Goal: Feedback & Contribution: Submit feedback/report problem

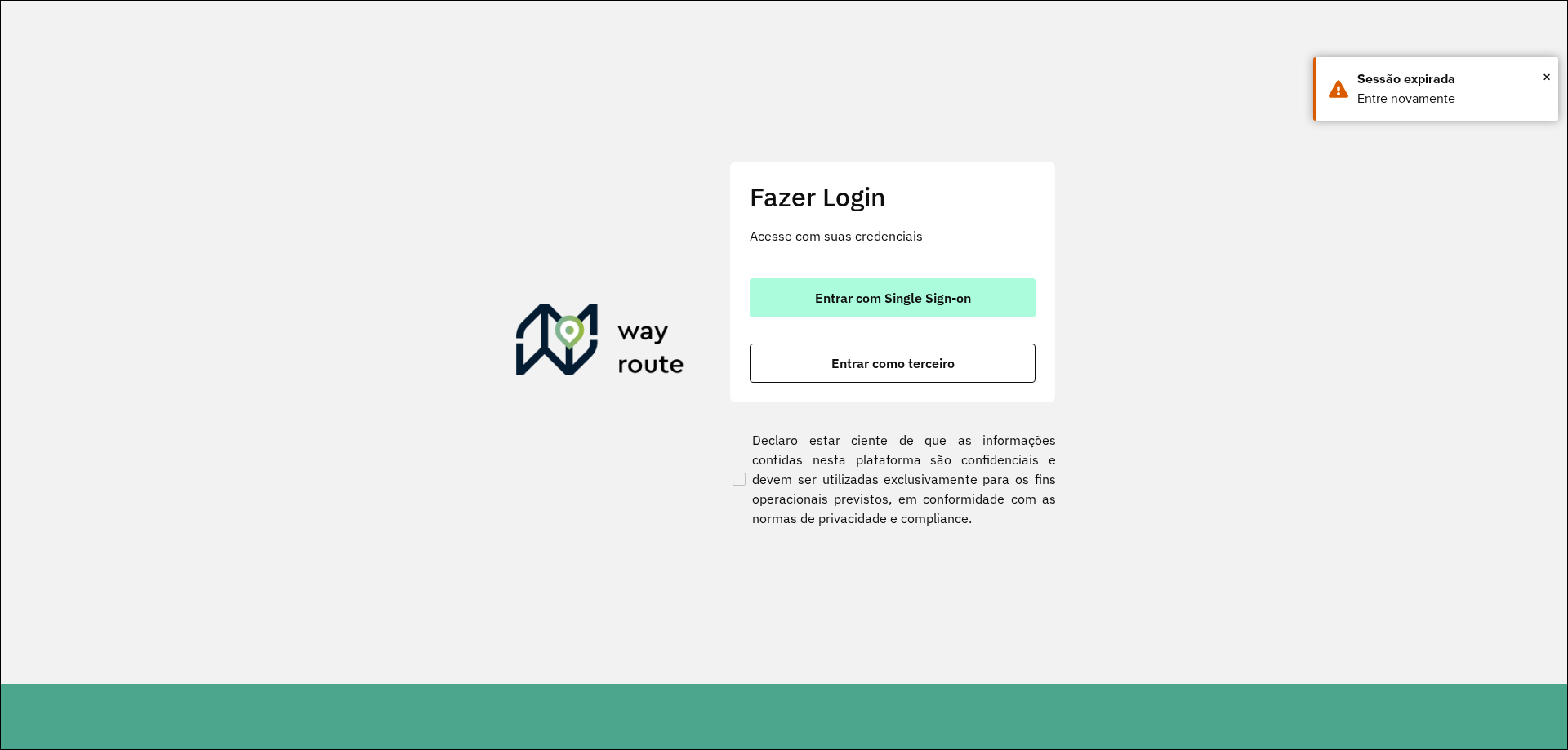
click at [871, 303] on span "Entrar com Single Sign-on" at bounding box center [893, 298] width 156 height 13
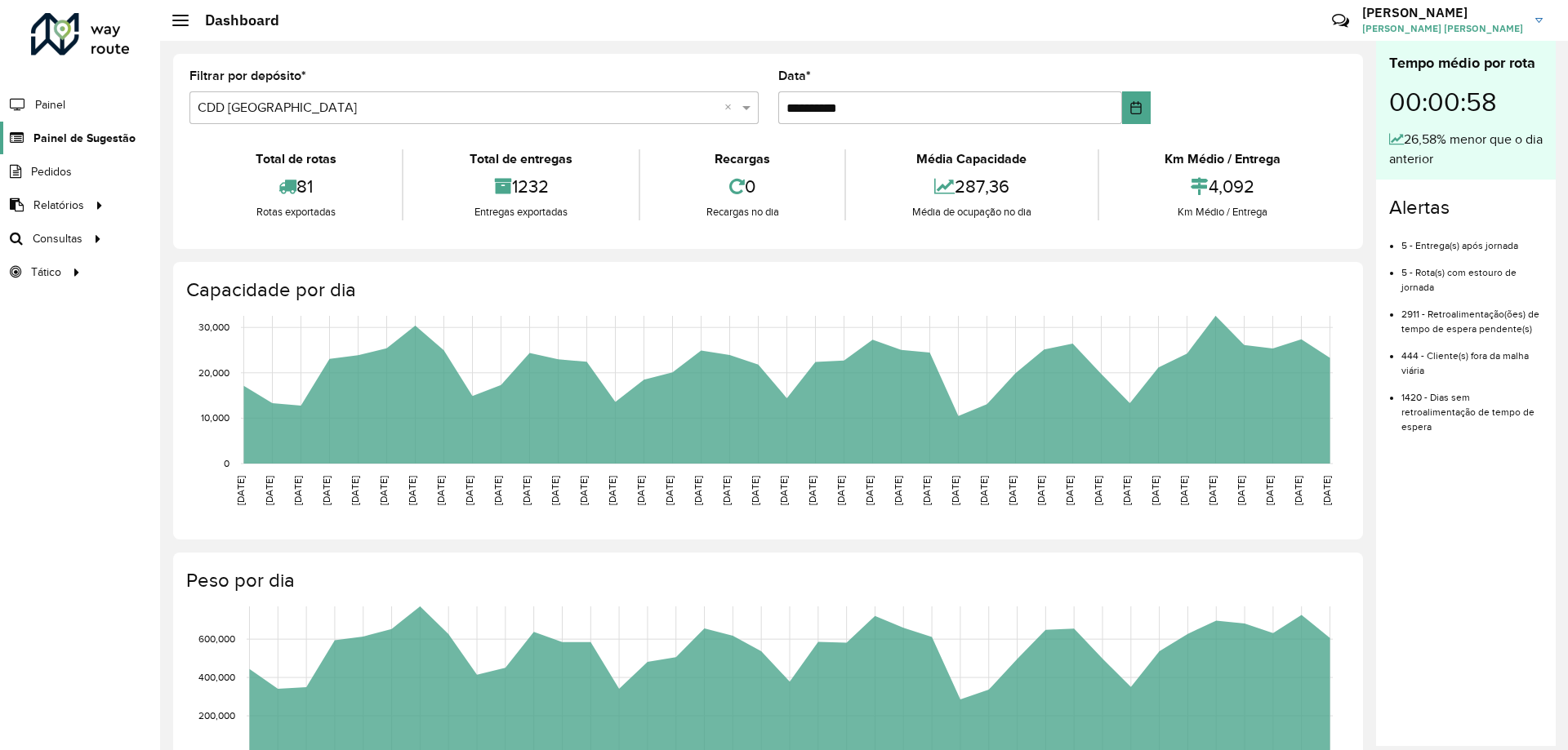
click at [64, 136] on span "Painel de Sugestão" at bounding box center [84, 138] width 102 height 17
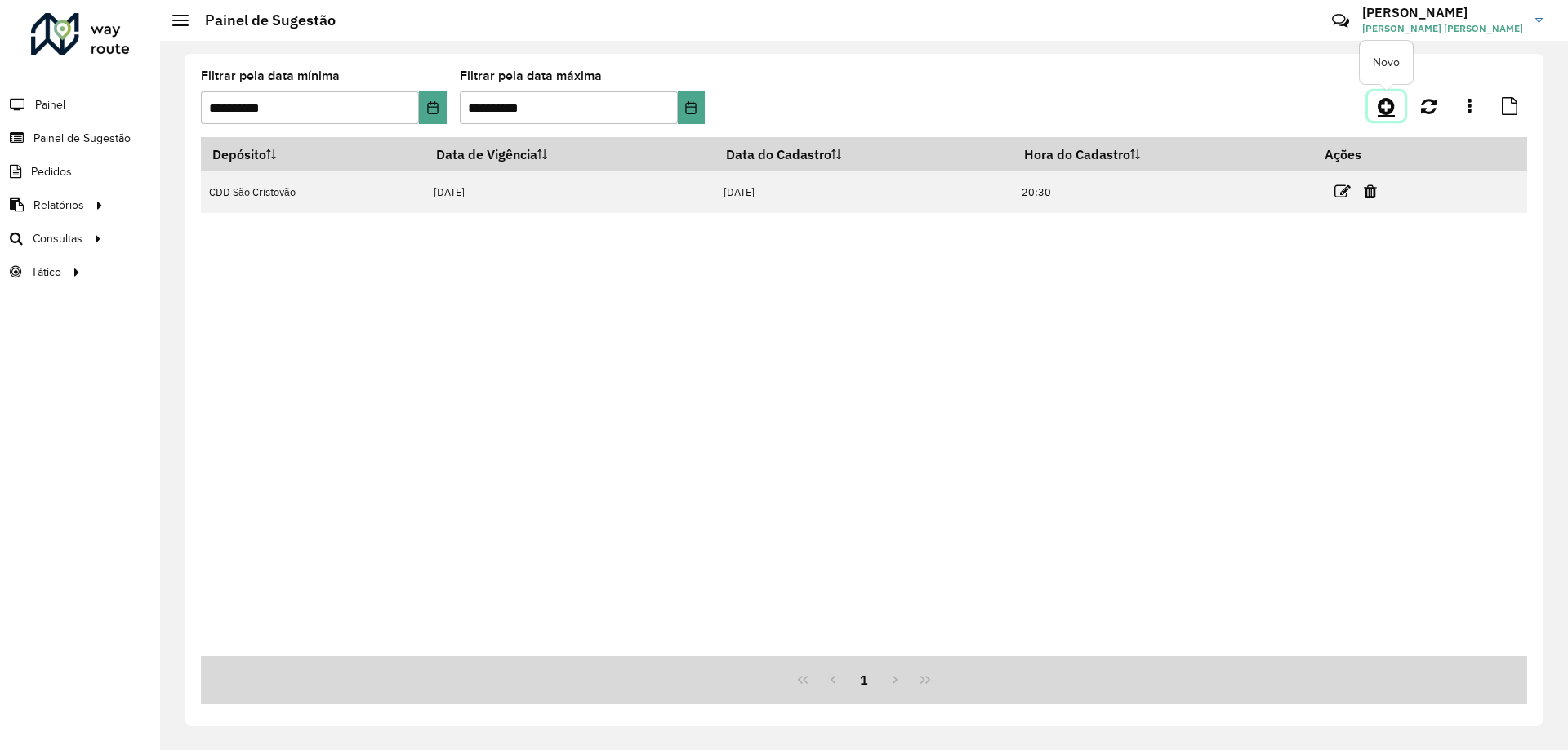
click at [1392, 103] on icon at bounding box center [1385, 107] width 17 height 20
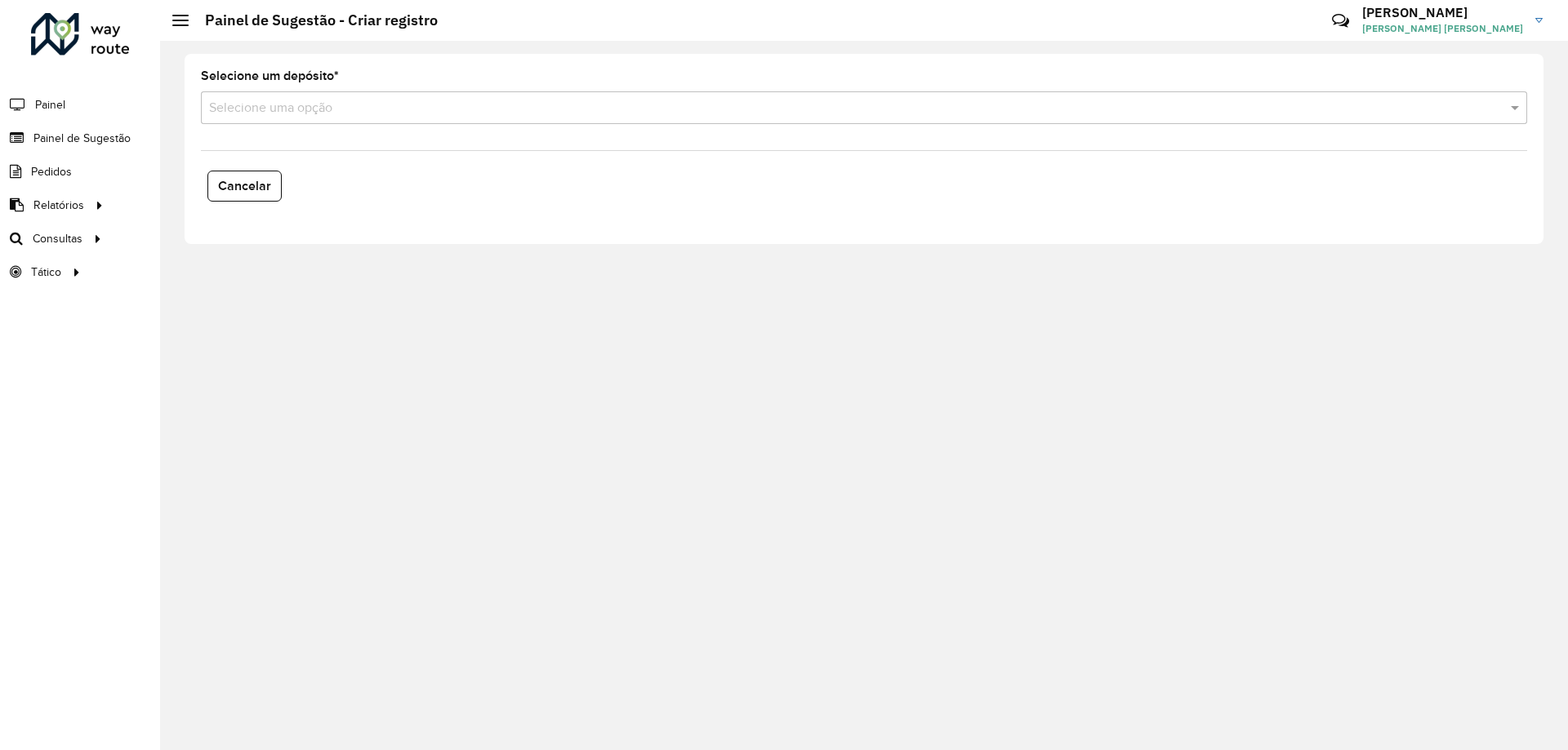
click at [258, 112] on input "text" at bounding box center [847, 108] width 1277 height 20
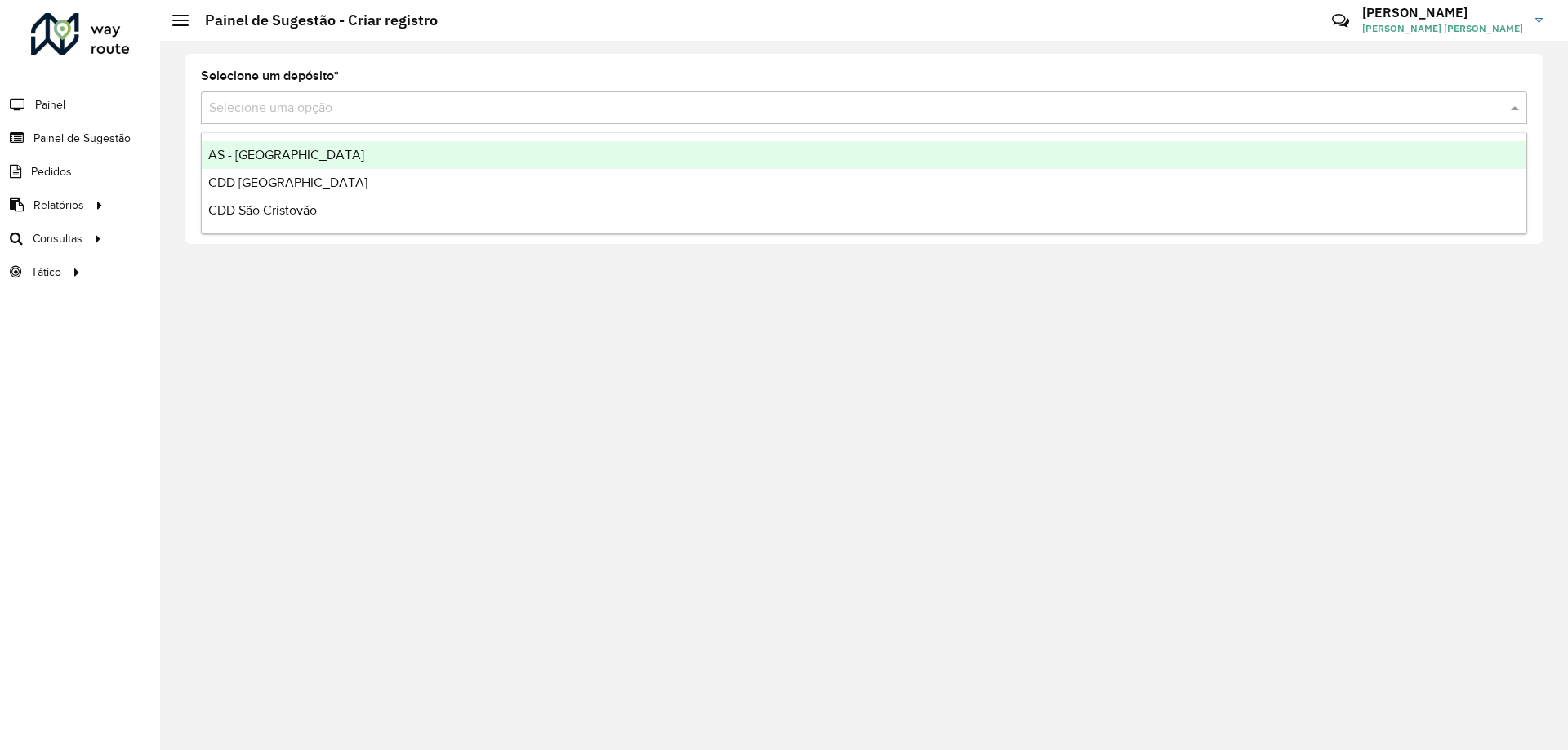
click at [251, 152] on span "AS - [GEOGRAPHIC_DATA]" at bounding box center [287, 155] width 156 height 14
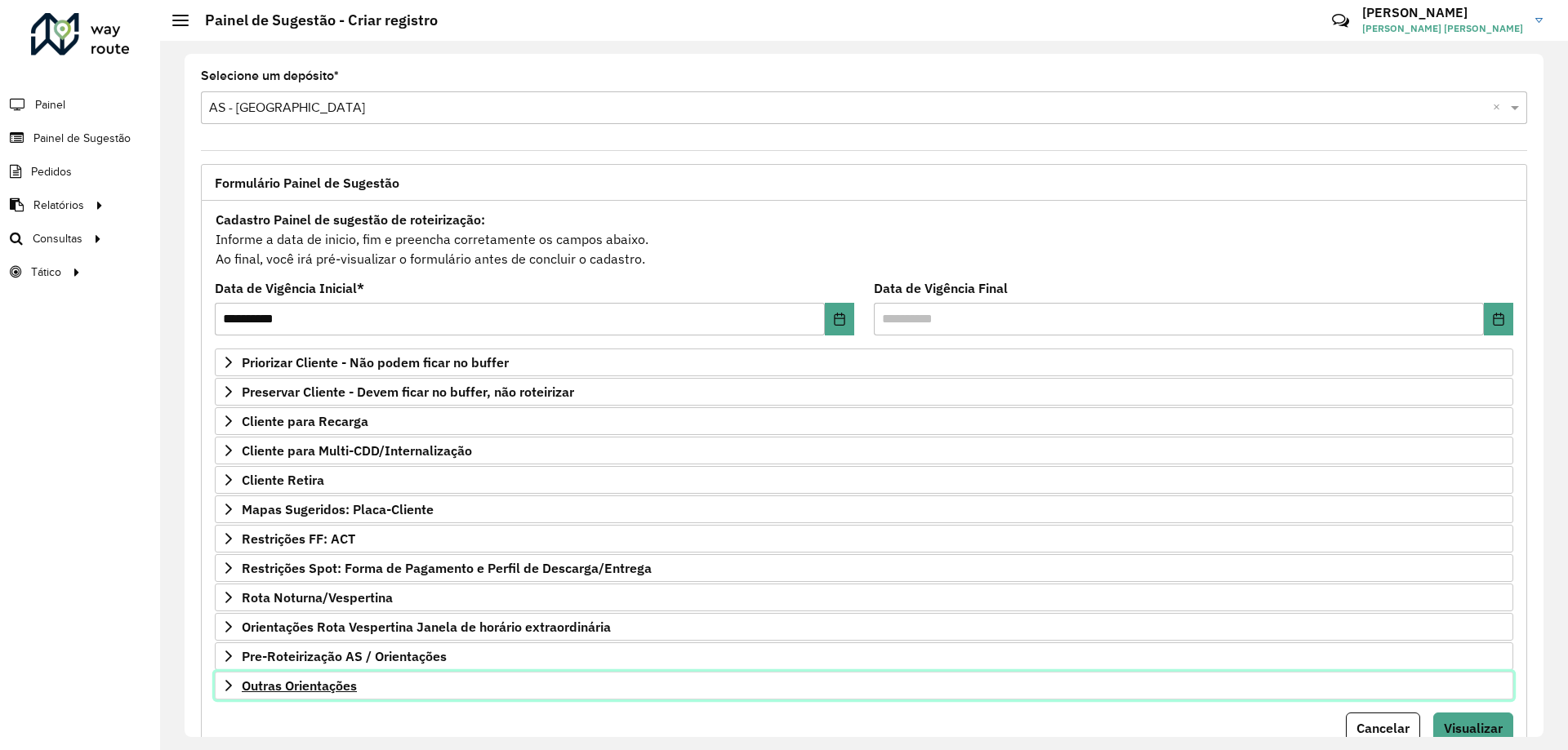
click at [302, 680] on span "Outras Orientações" at bounding box center [299, 686] width 116 height 13
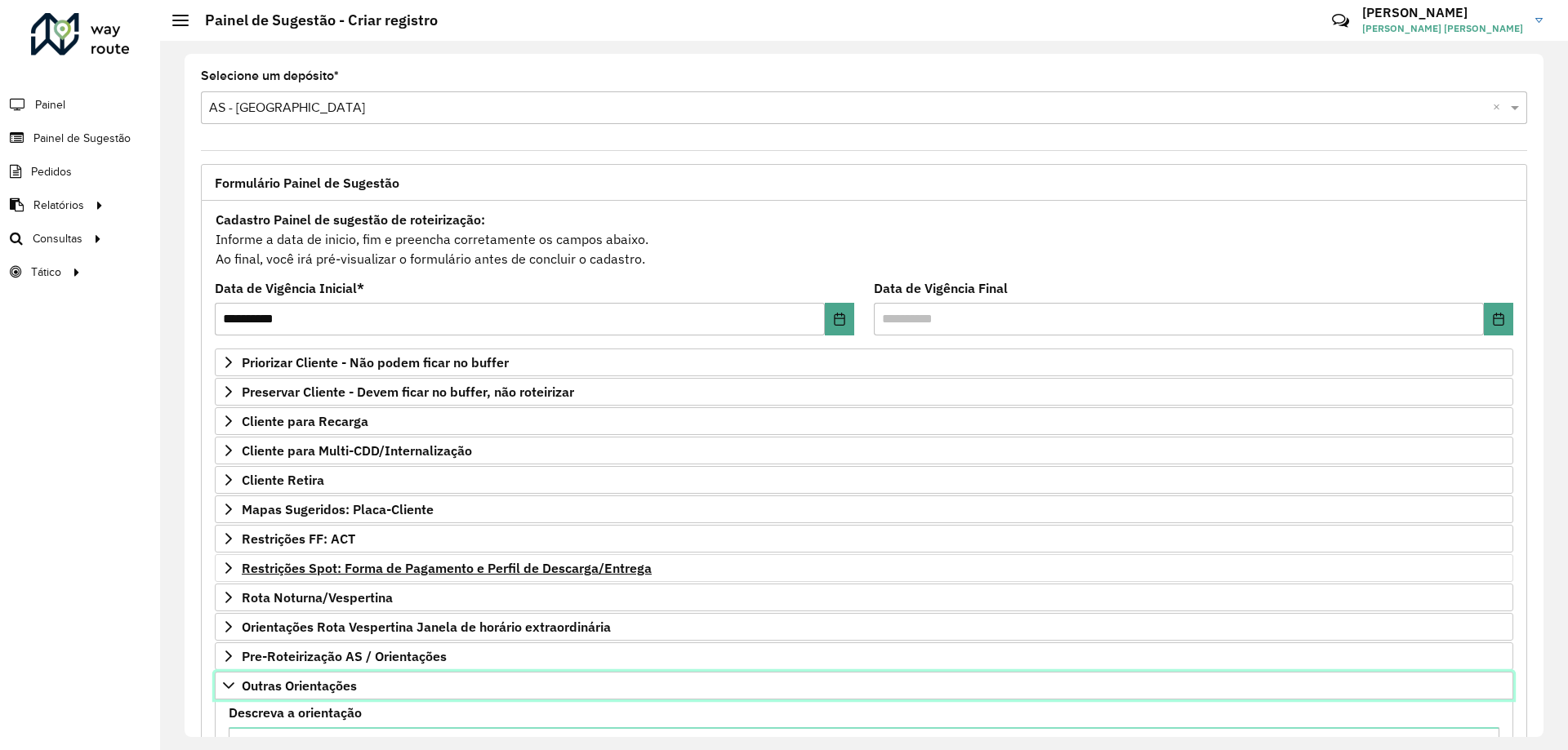
scroll to position [245, 0]
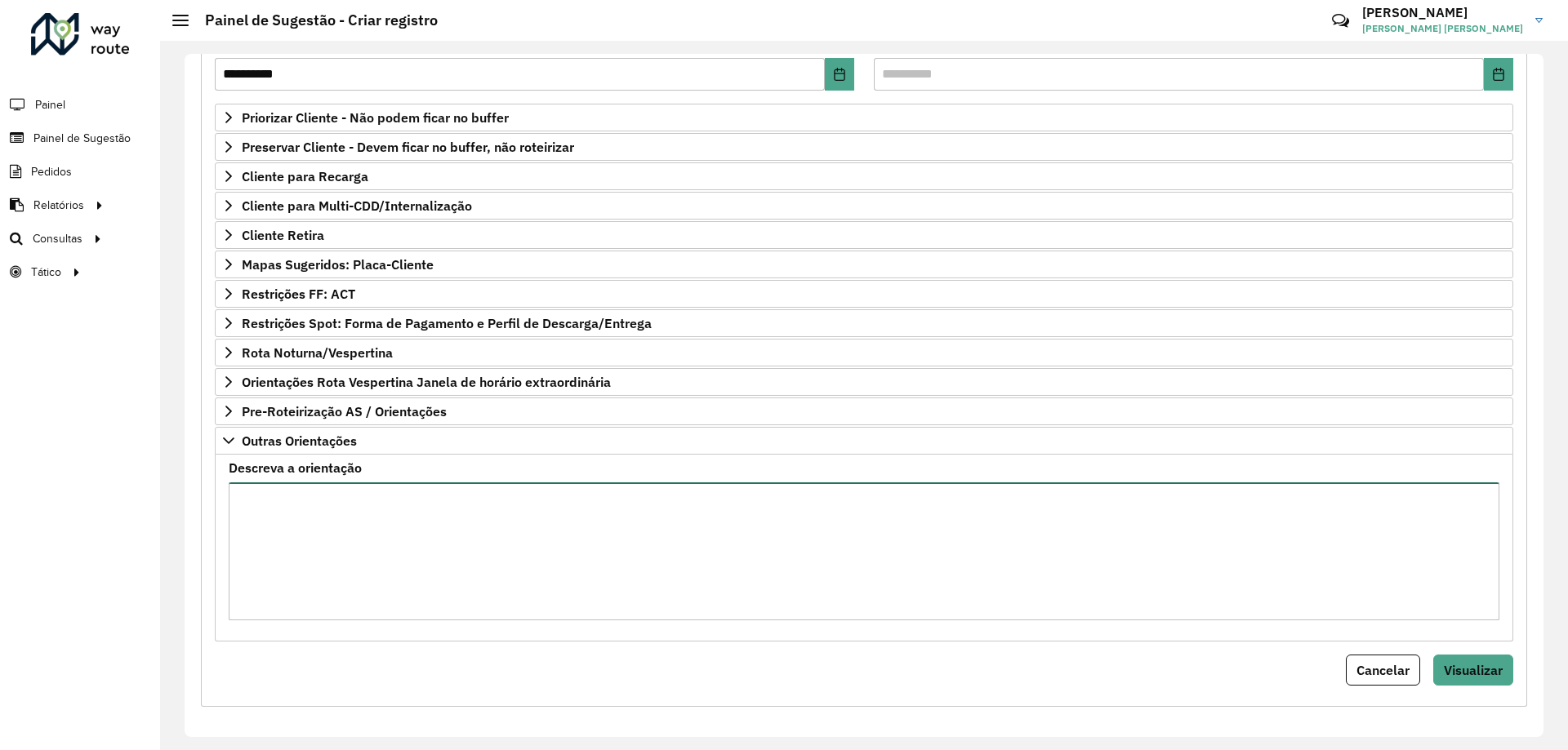
click at [471, 510] on textarea "Descreva a orientação" at bounding box center [863, 551] width 1271 height 138
paste textarea "**********"
type textarea "**********"
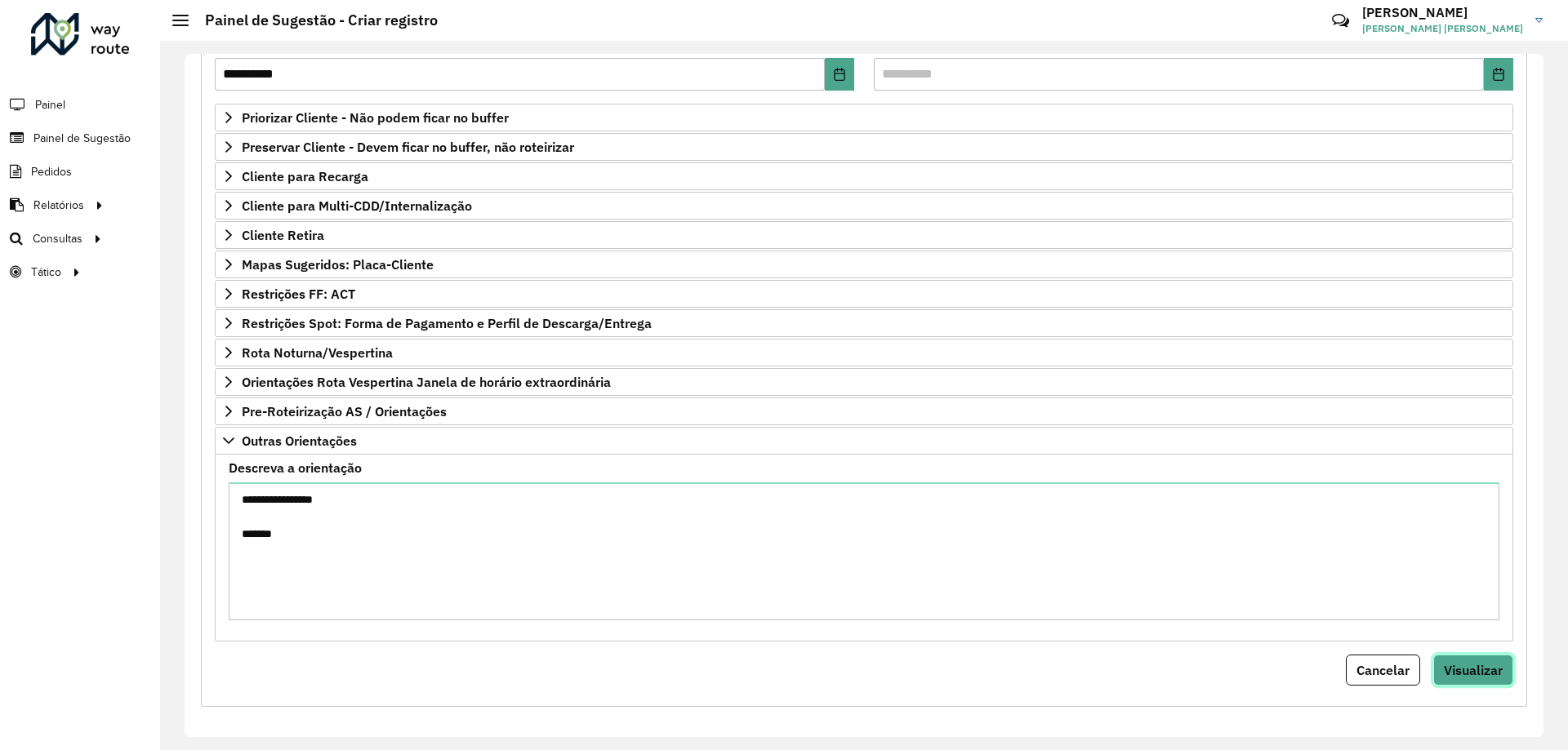
click at [1465, 663] on span "Visualizar" at bounding box center [1473, 670] width 59 height 16
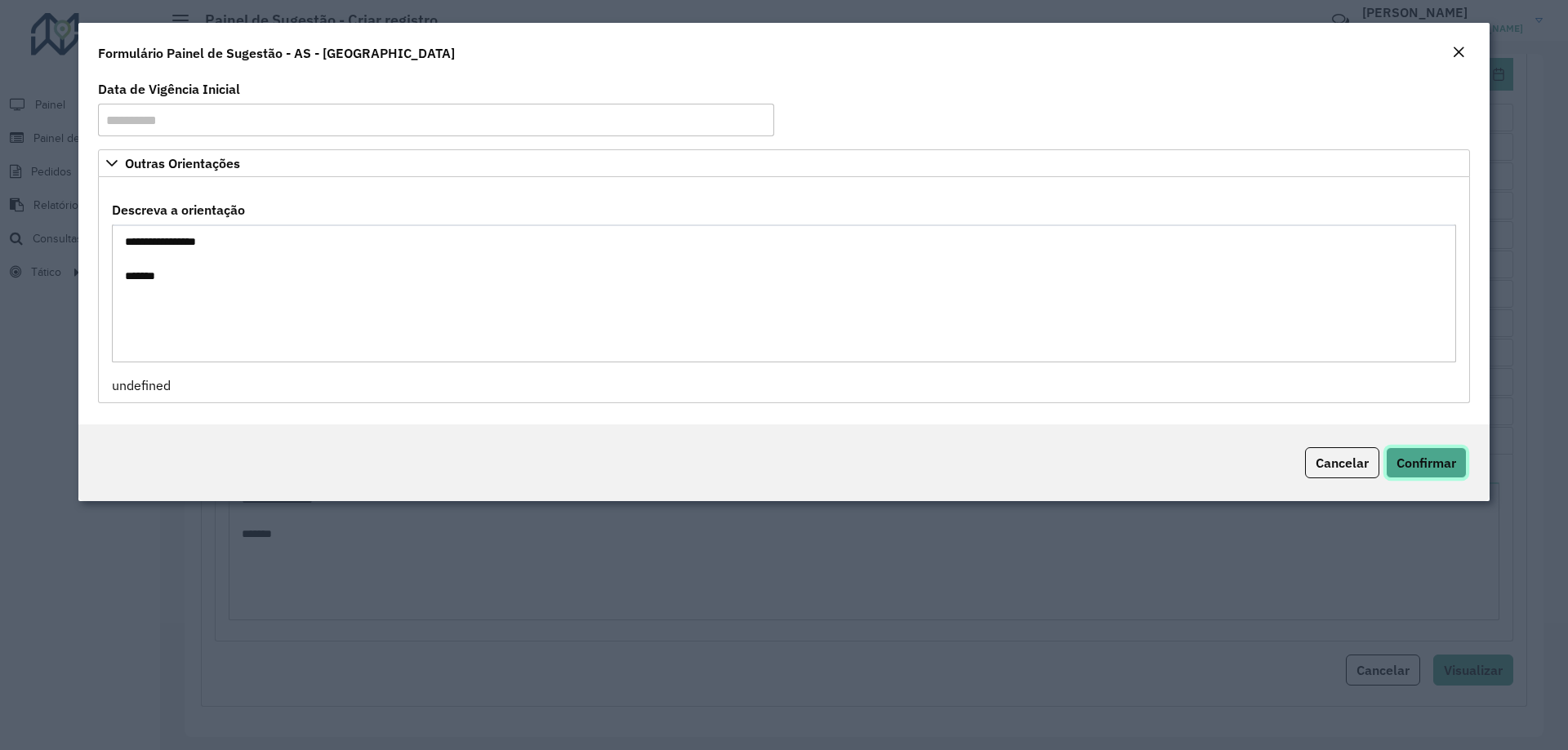
click at [1426, 459] on span "Confirmar" at bounding box center [1426, 463] width 60 height 16
